Goal: Task Accomplishment & Management: Manage account settings

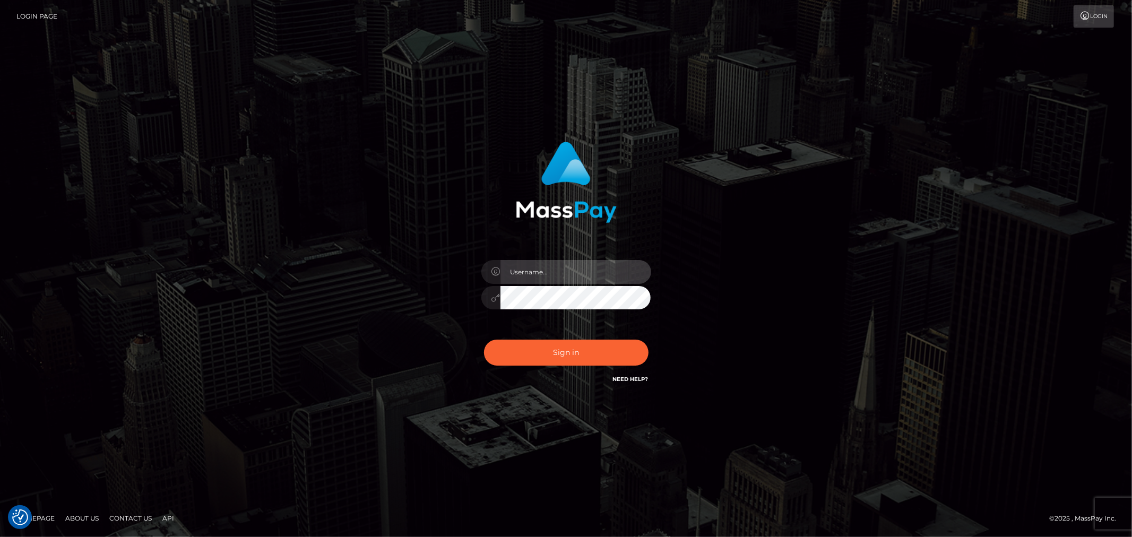
click at [601, 276] on input "text" at bounding box center [575, 272] width 151 height 24
type input "Raymundo.xcite"
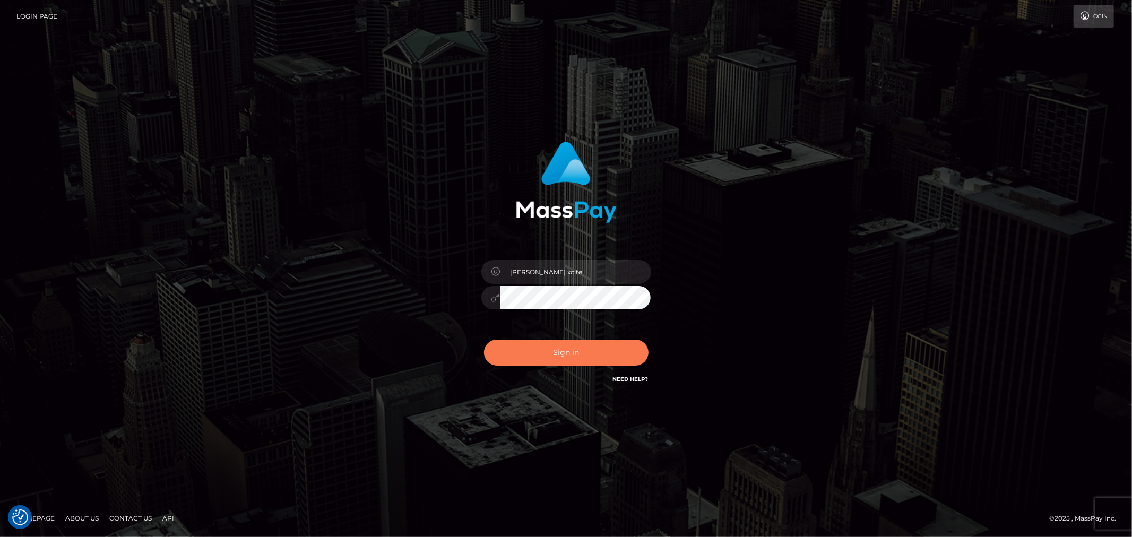
click at [575, 343] on button "Sign in" at bounding box center [566, 353] width 164 height 26
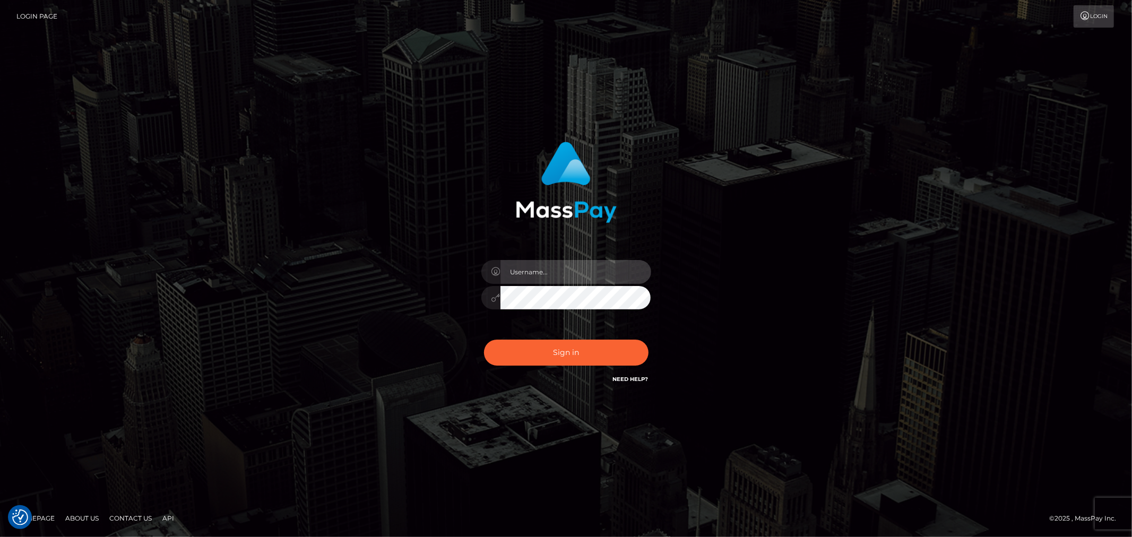
click at [606, 275] on input "text" at bounding box center [575, 272] width 151 height 24
type input "Raymundo.xcite"
drag, startPoint x: 820, startPoint y: 369, endPoint x: 703, endPoint y: 357, distance: 117.4
click at [819, 369] on div "Raymundo.xcite Sign in" at bounding box center [566, 269] width 605 height 270
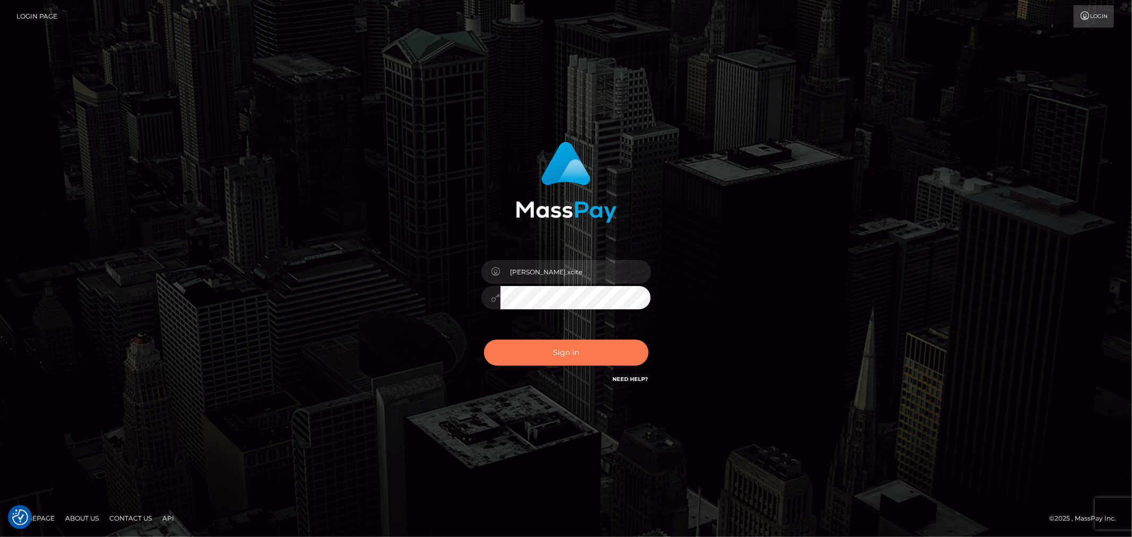
click at [611, 358] on button "Sign in" at bounding box center [566, 353] width 164 height 26
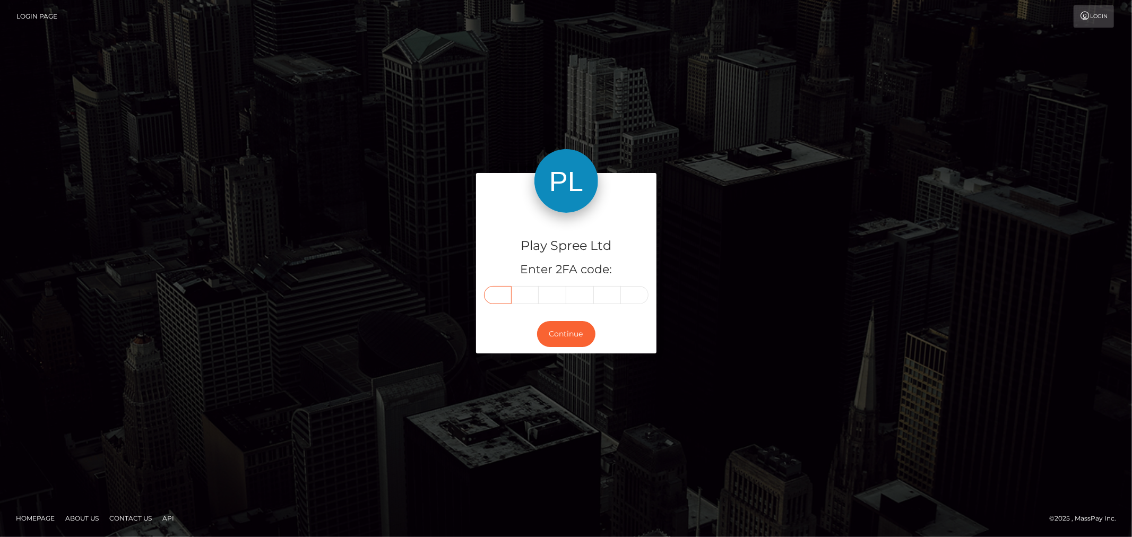
click at [503, 292] on input "text" at bounding box center [498, 295] width 28 height 18
type input "8"
type input "6"
type input "4"
type input "1"
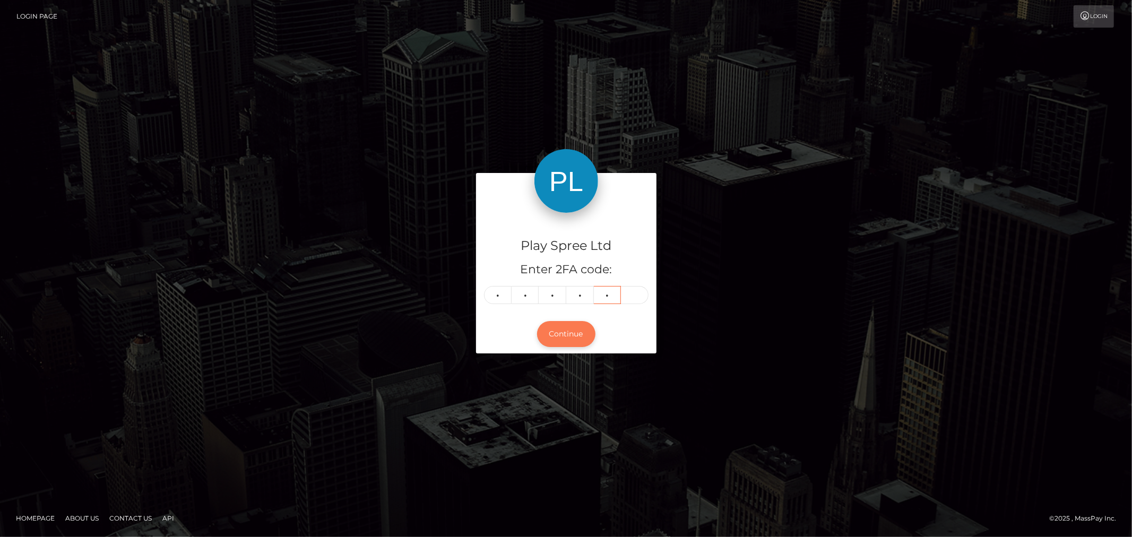
type input "9"
type input "5"
click at [590, 333] on button "Continue" at bounding box center [566, 334] width 58 height 26
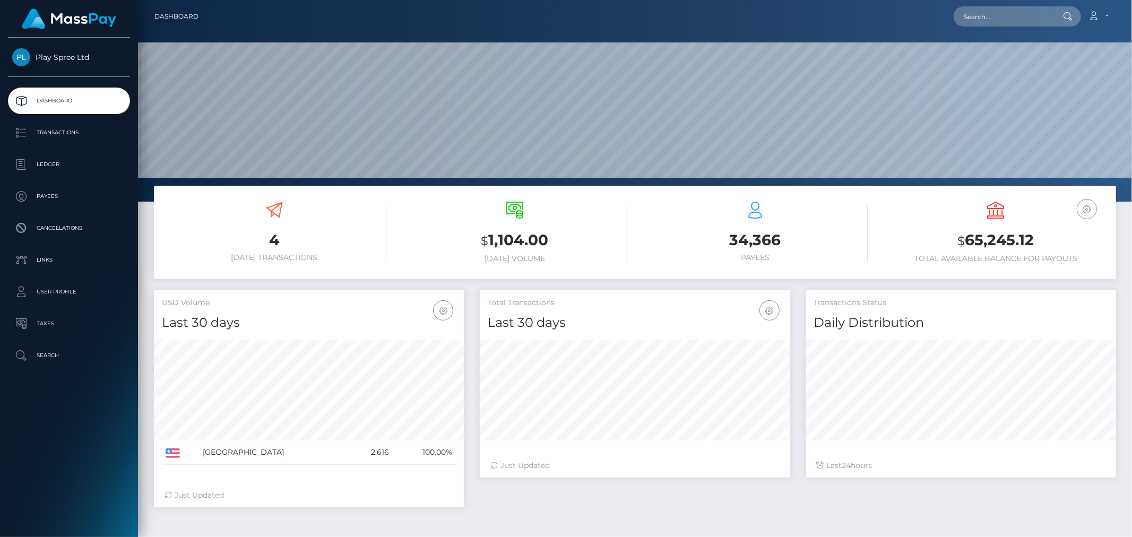
scroll to position [188, 310]
click at [1020, 241] on h3 "$ 65,245.12" at bounding box center [995, 241] width 224 height 22
click at [1020, 240] on h3 "$ 65,245.12" at bounding box center [995, 241] width 224 height 22
copy div "$ 65,245.12"
